Goal: Check status: Check status

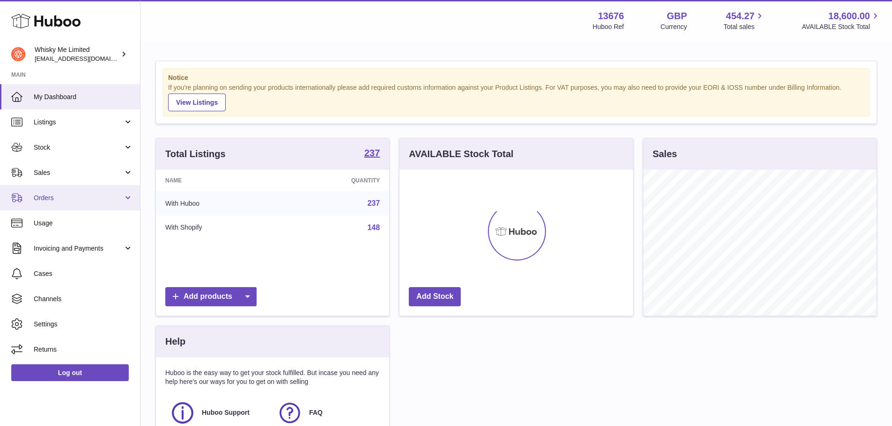
scroll to position [146, 234]
click at [79, 200] on span "Orders" at bounding box center [78, 198] width 89 height 9
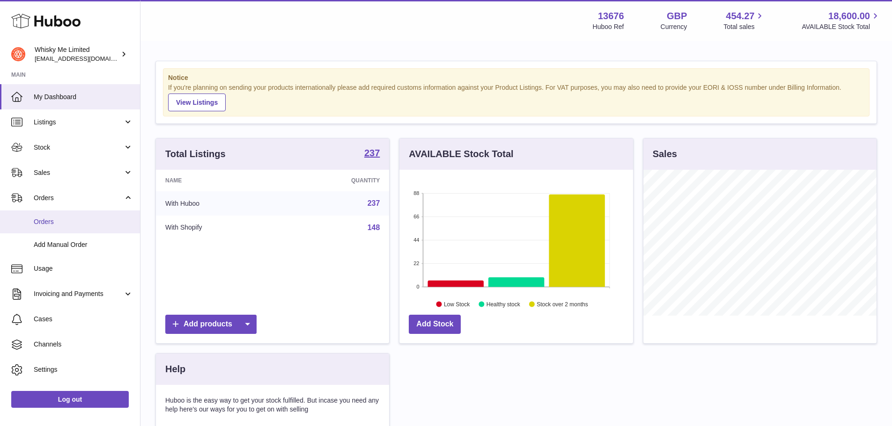
click at [69, 227] on link "Orders" at bounding box center [70, 222] width 140 height 23
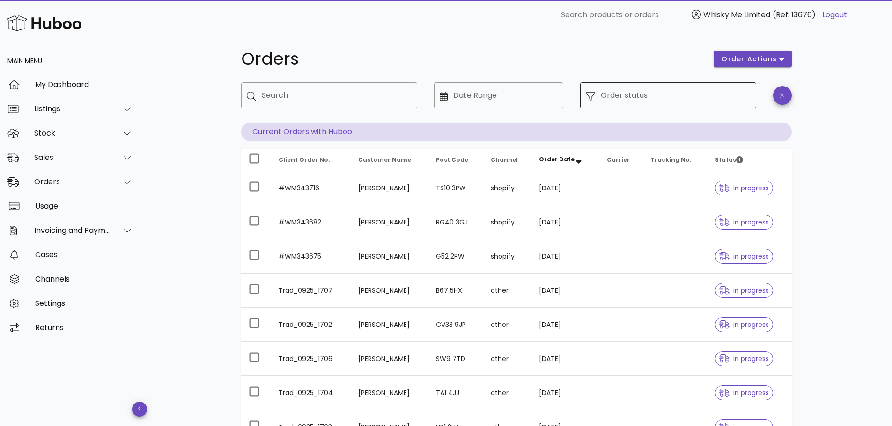
click at [645, 92] on input "Order status" at bounding box center [676, 95] width 150 height 15
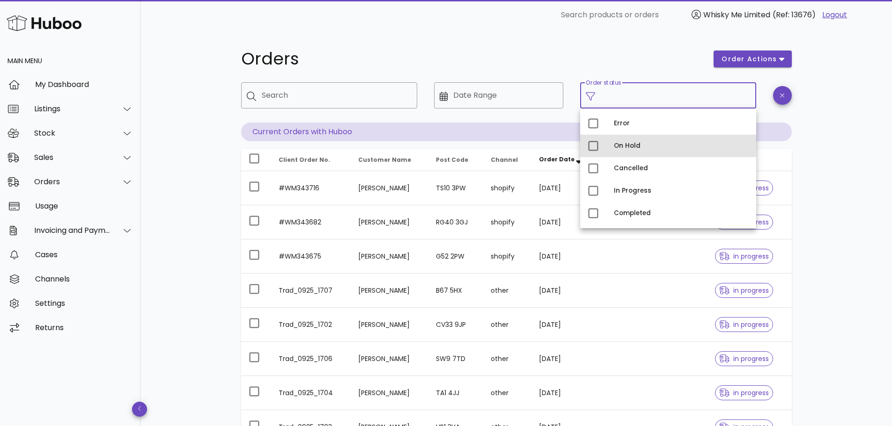
click at [626, 139] on div "On Hold" at bounding box center [681, 146] width 135 height 15
type input "**********"
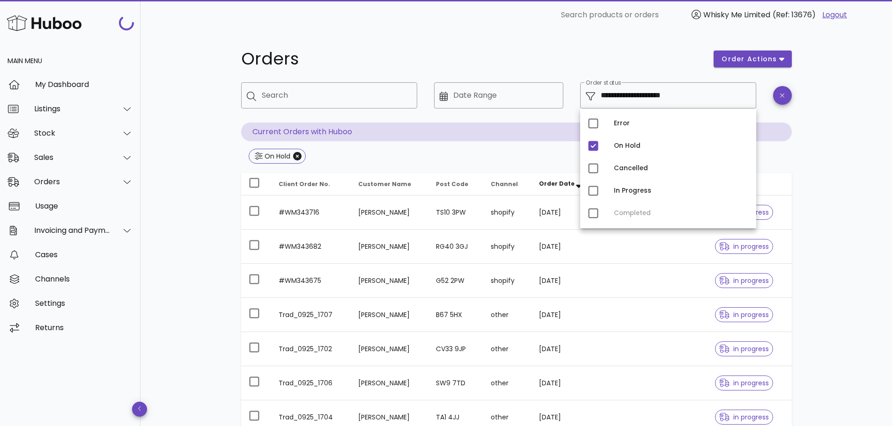
drag, startPoint x: 857, startPoint y: 176, endPoint x: 847, endPoint y: 189, distance: 17.3
click at [857, 175] on div "**********" at bounding box center [515, 335] width 751 height 610
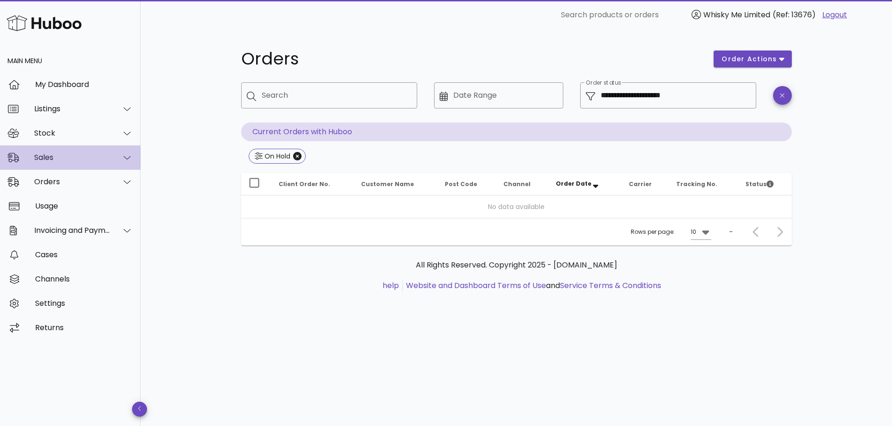
click at [103, 165] on div "Sales" at bounding box center [70, 158] width 140 height 24
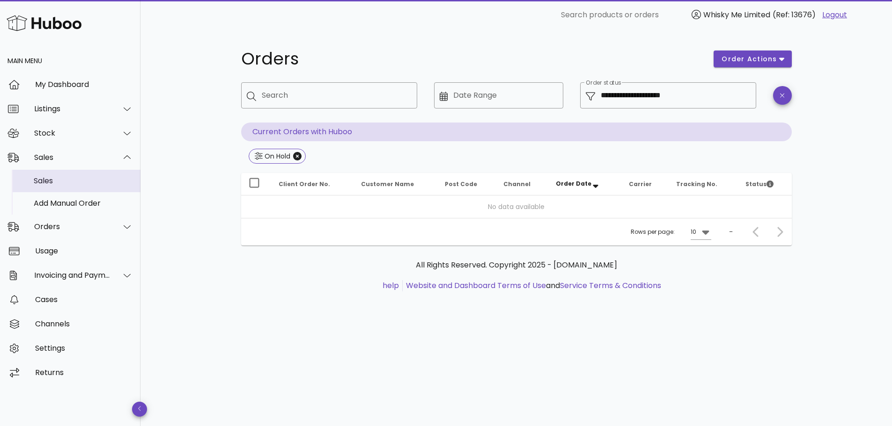
click at [107, 184] on div "Sales" at bounding box center [83, 180] width 99 height 9
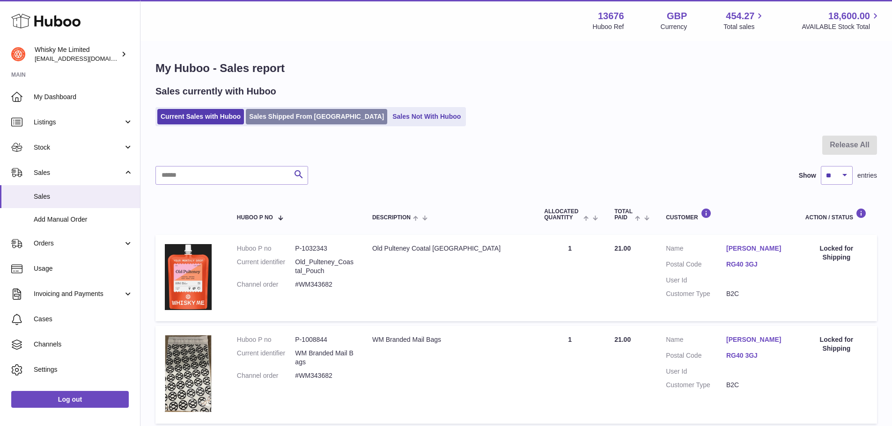
click at [265, 124] on link "Sales Shipped From [GEOGRAPHIC_DATA]" at bounding box center [316, 116] width 141 height 15
click at [268, 114] on link "Sales Shipped From [GEOGRAPHIC_DATA]" at bounding box center [316, 116] width 141 height 15
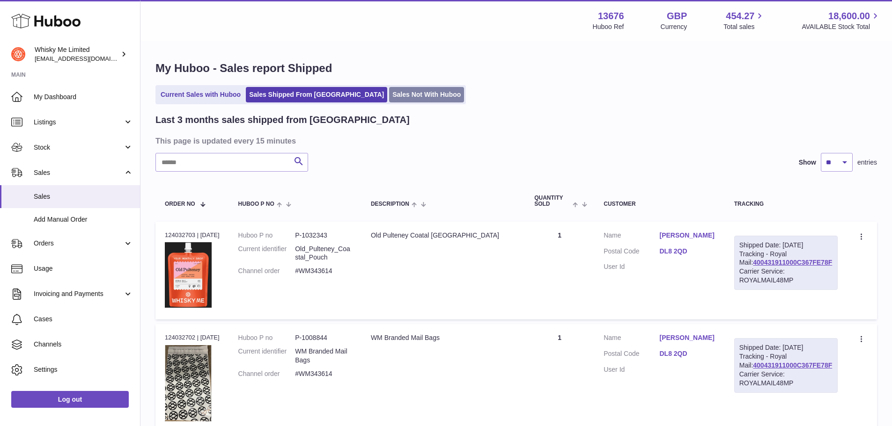
click at [389, 96] on link "Sales Not With Huboo" at bounding box center [426, 94] width 75 height 15
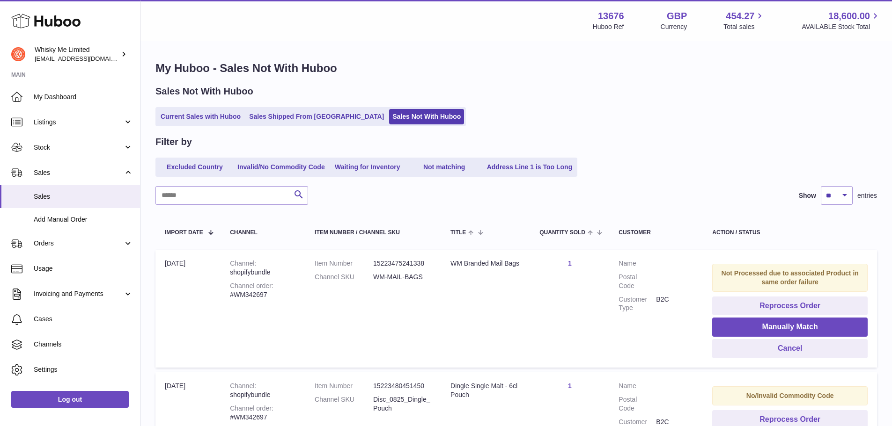
click at [200, 108] on ul "Current Sales with Huboo Sales Shipped From [GEOGRAPHIC_DATA] Sales Not With Hu…" at bounding box center [310, 116] width 310 height 19
click at [204, 111] on link "Current Sales with Huboo" at bounding box center [200, 116] width 87 height 15
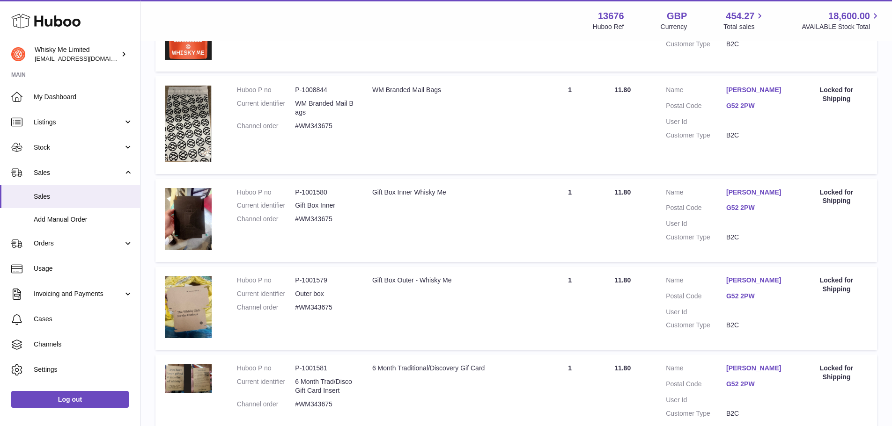
scroll to position [810, 0]
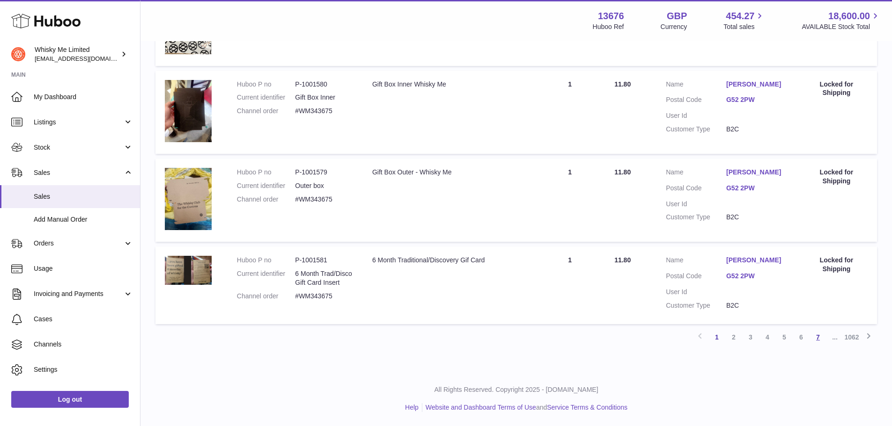
click at [823, 339] on link "7" at bounding box center [817, 337] width 17 height 17
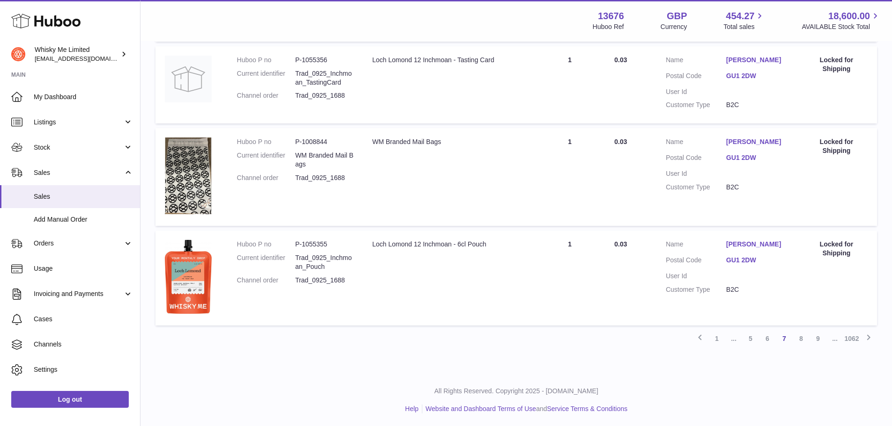
scroll to position [858, 0]
click at [853, 337] on link "1062" at bounding box center [851, 337] width 17 height 17
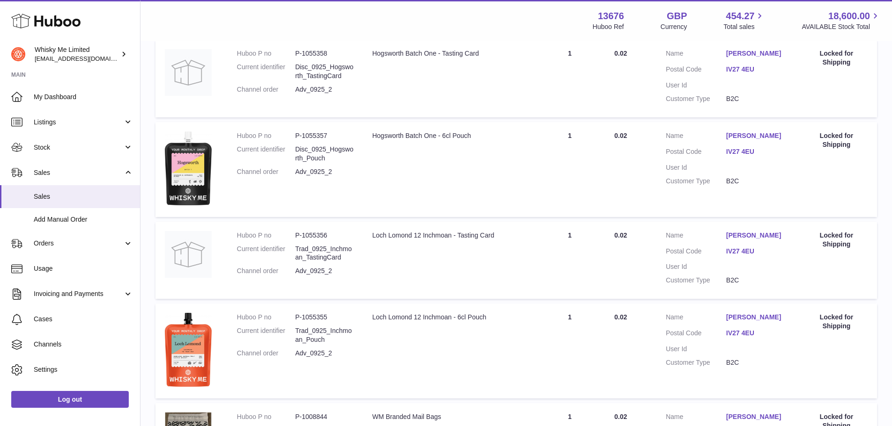
scroll to position [81, 0]
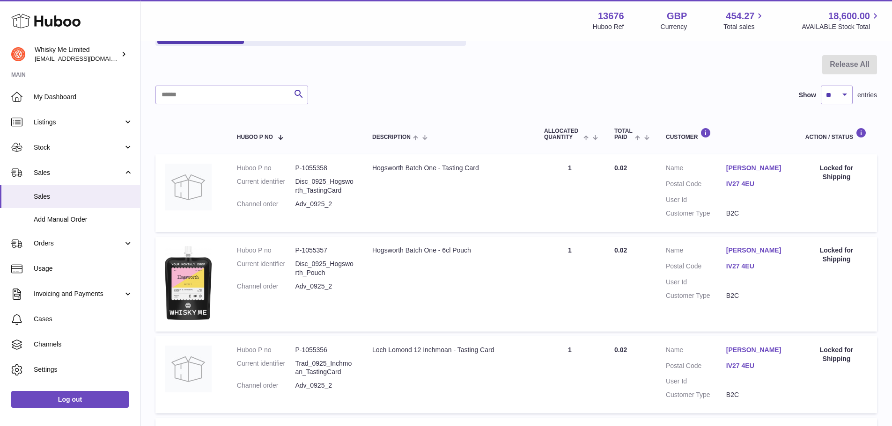
drag, startPoint x: 436, startPoint y: 293, endPoint x: 388, endPoint y: 115, distance: 185.1
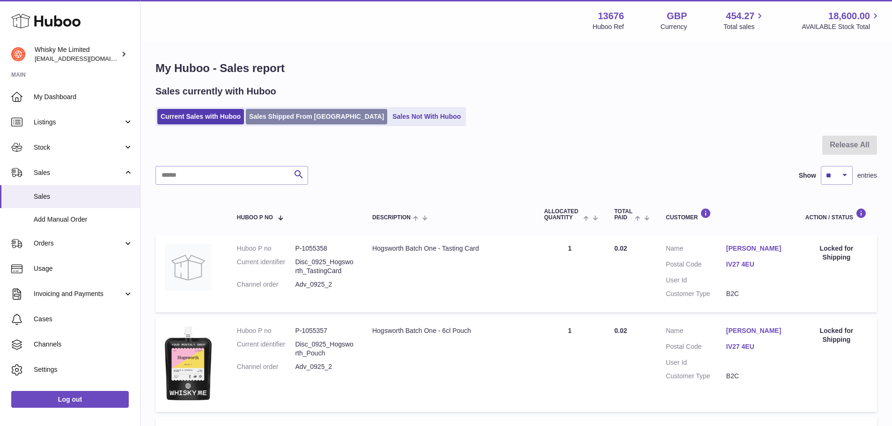
click at [290, 124] on link "Sales Shipped From [GEOGRAPHIC_DATA]" at bounding box center [316, 116] width 141 height 15
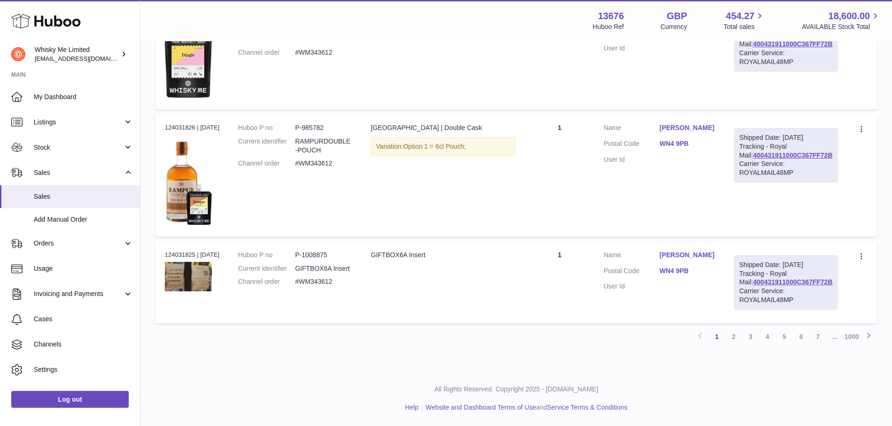
scroll to position [997, 0]
click at [781, 337] on link "5" at bounding box center [784, 337] width 17 height 17
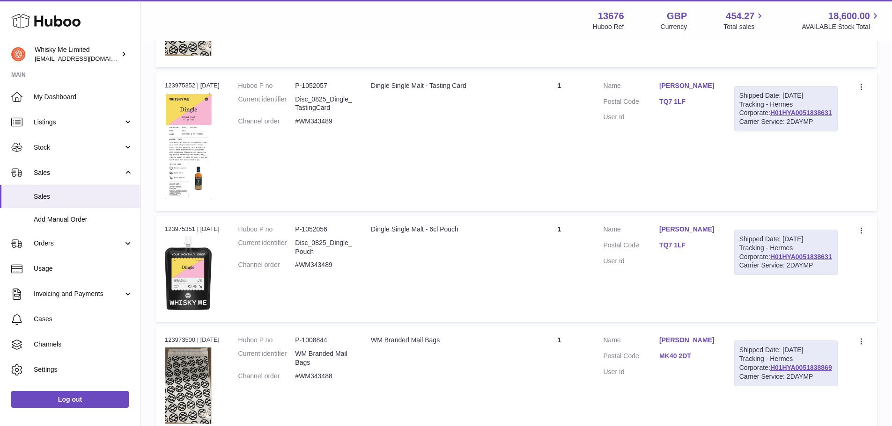
scroll to position [1093, 0]
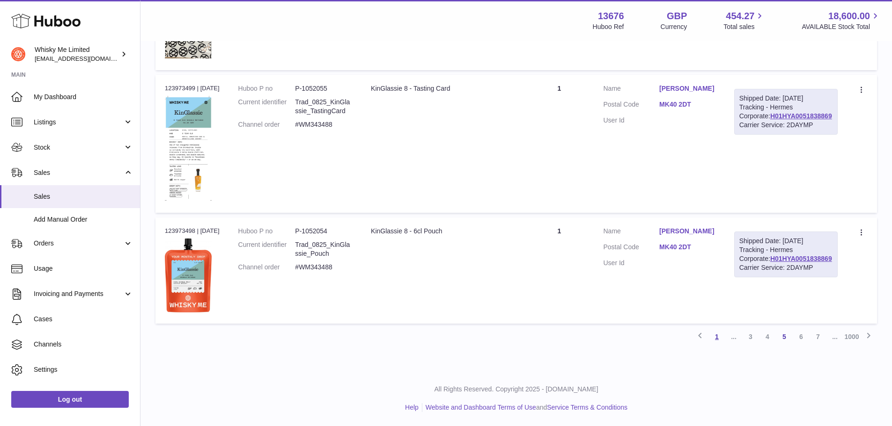
click at [710, 340] on link "1" at bounding box center [716, 337] width 17 height 17
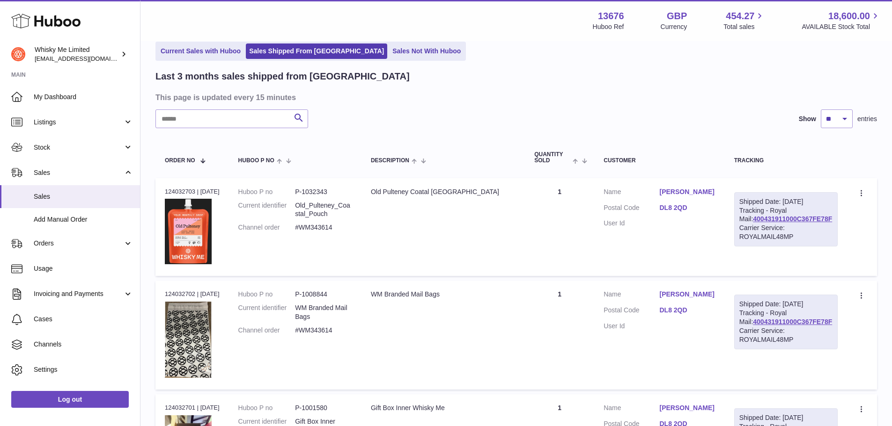
scroll to position [42, 0]
